Goal: Information Seeking & Learning: Learn about a topic

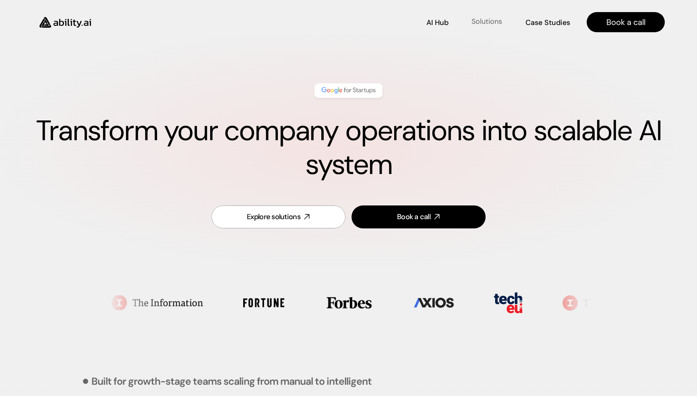
click at [487, 19] on p "Solutions" at bounding box center [487, 22] width 31 height 10
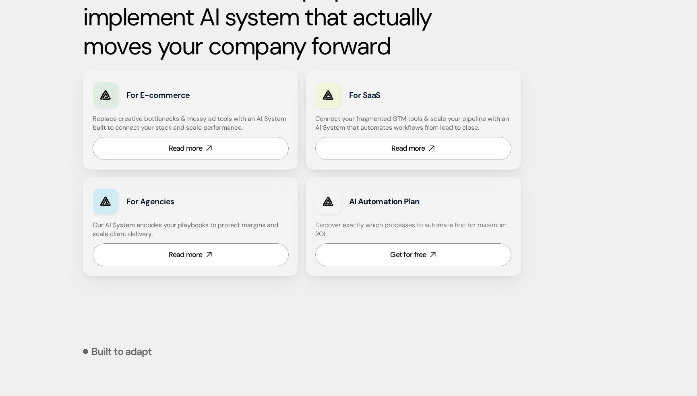
scroll to position [452, 0]
click at [244, 147] on link "Read more" at bounding box center [191, 148] width 196 height 23
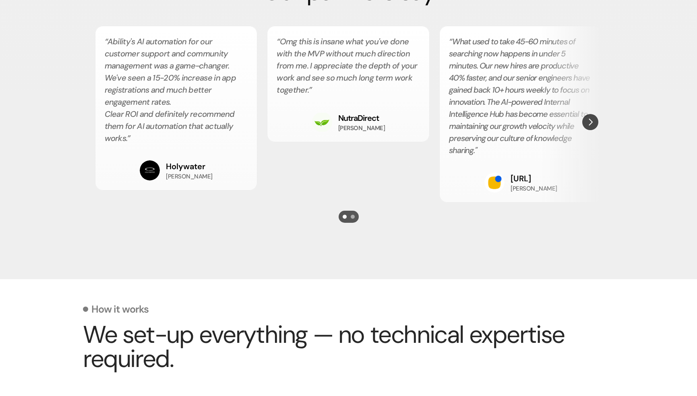
scroll to position [1471, 0]
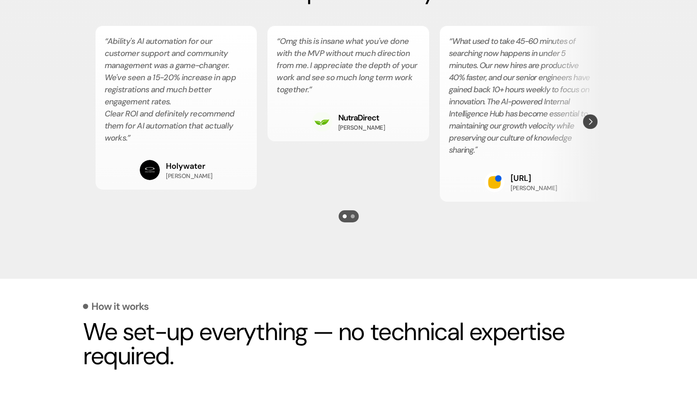
click at [586, 127] on img "Next" at bounding box center [590, 121] width 15 height 15
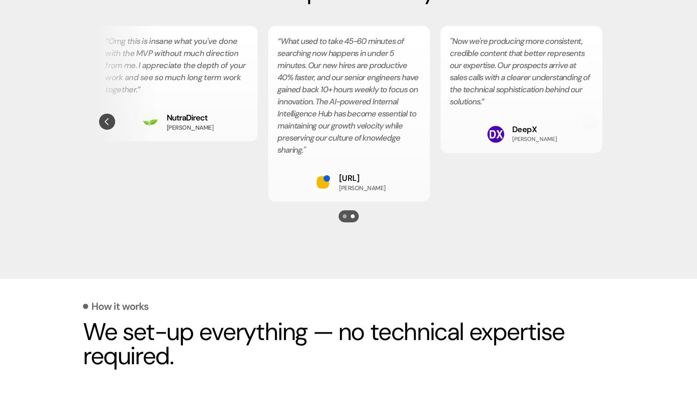
scroll to position [0, 172]
click at [107, 125] on img "Previous" at bounding box center [107, 122] width 16 height 16
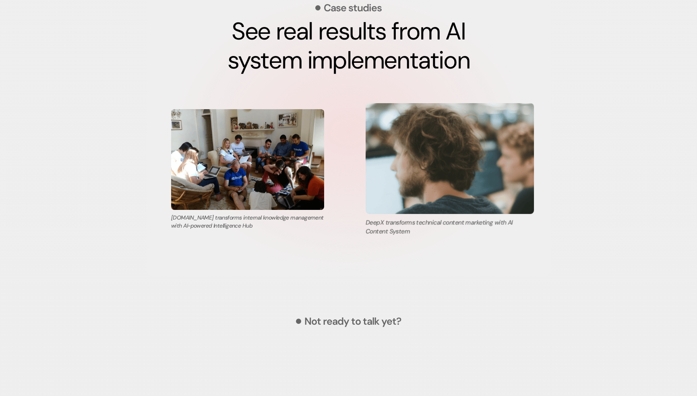
scroll to position [2727, 0]
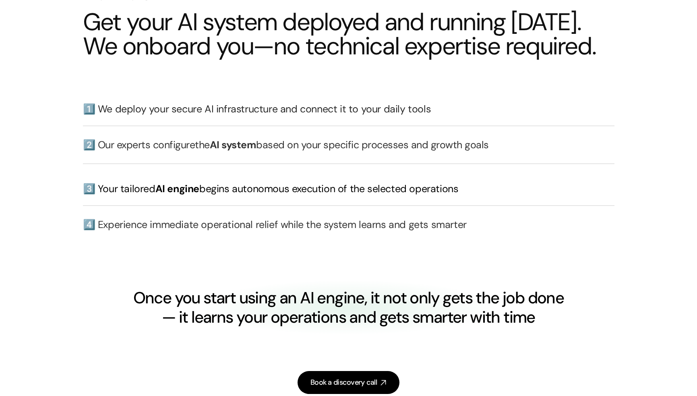
scroll to position [2232, 0]
